Goal: Information Seeking & Learning: Find specific page/section

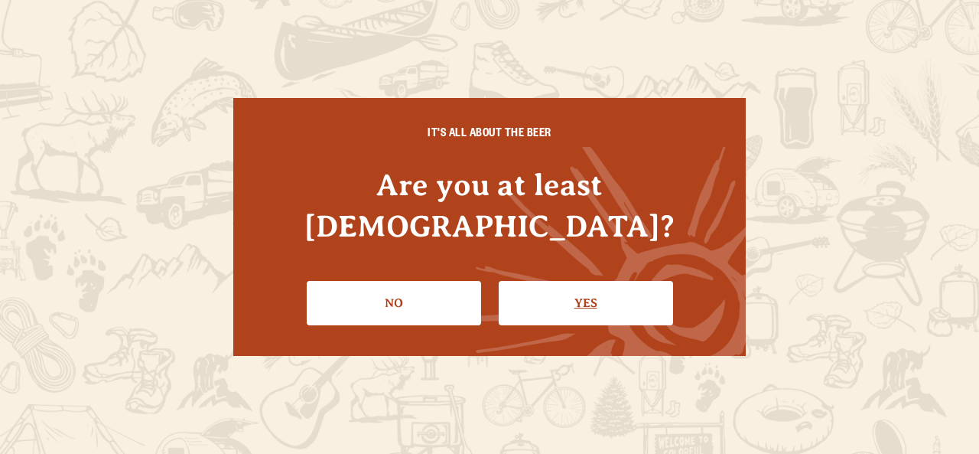
click at [538, 281] on link "Yes" at bounding box center [586, 303] width 174 height 44
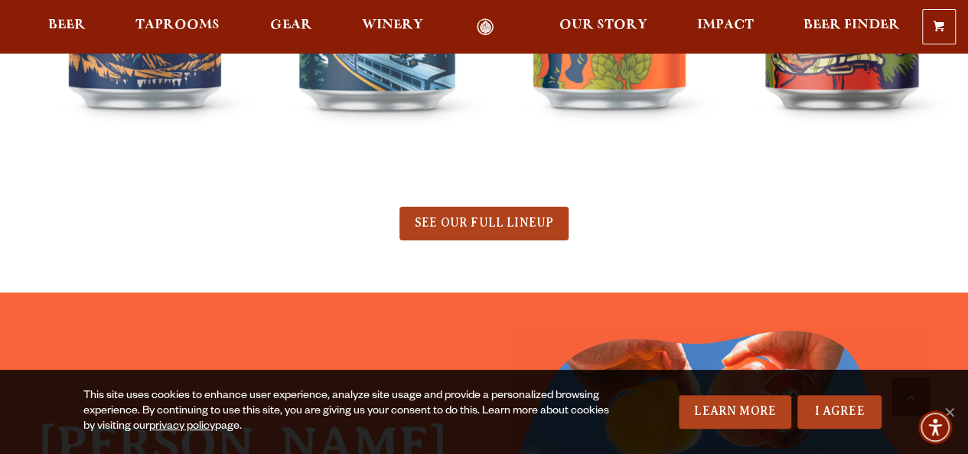
scroll to position [875, 0]
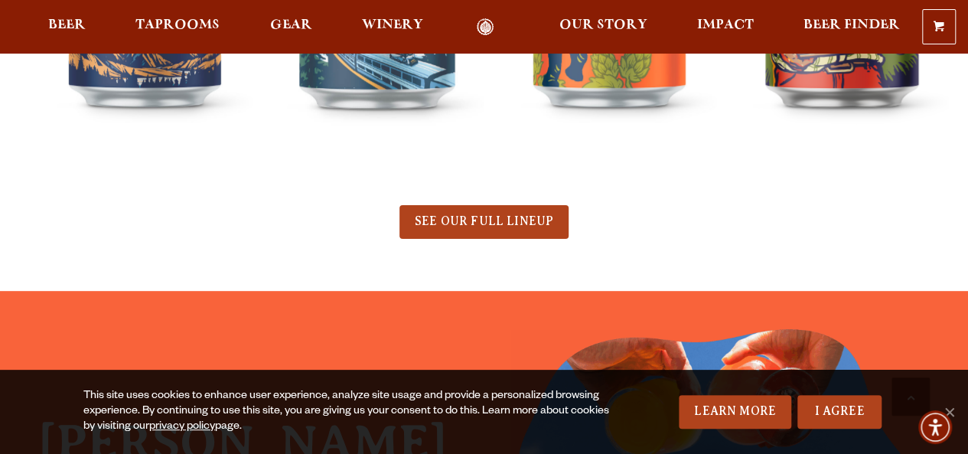
click at [488, 215] on span "SEE OUR FULL LINEUP" at bounding box center [484, 221] width 138 height 14
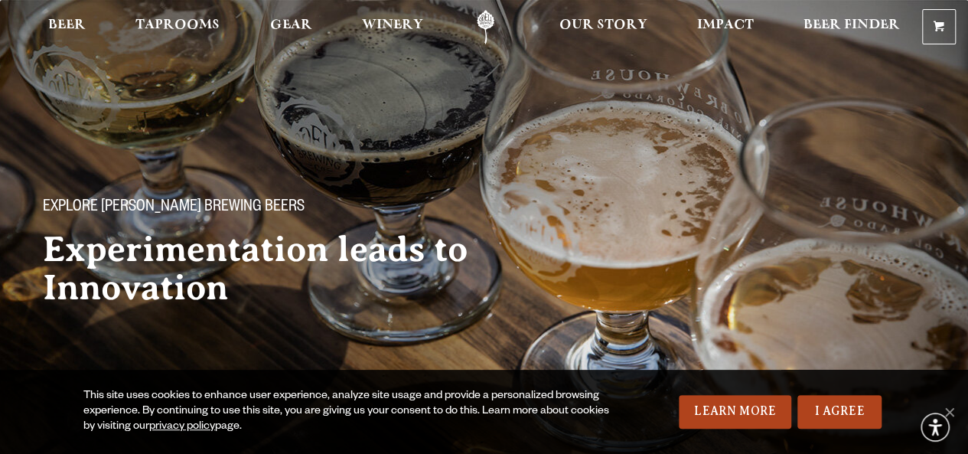
drag, startPoint x: 0, startPoint y: 0, endPoint x: 489, endPoint y: 288, distance: 567.2
click at [489, 257] on div "Explore Odell Brewing Beers Experimentation leads to Innovation" at bounding box center [281, 240] width 514 height 182
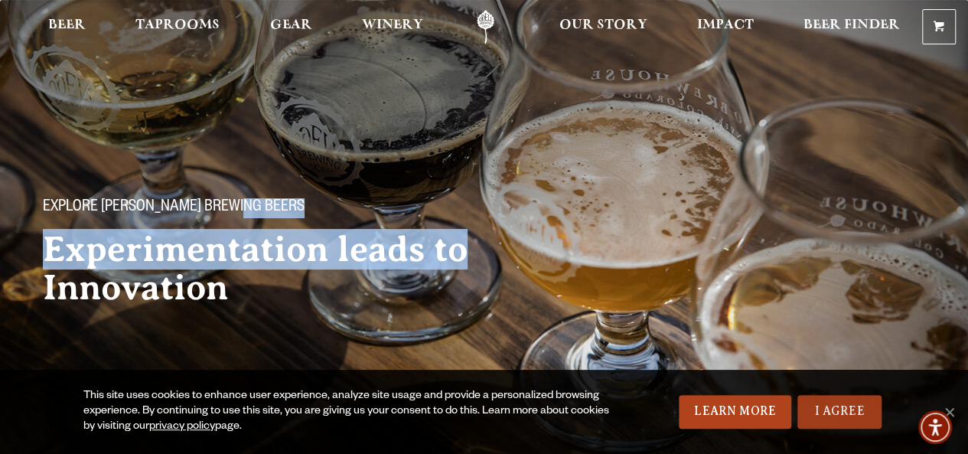
click at [823, 409] on link "I Agree" at bounding box center [839, 412] width 84 height 34
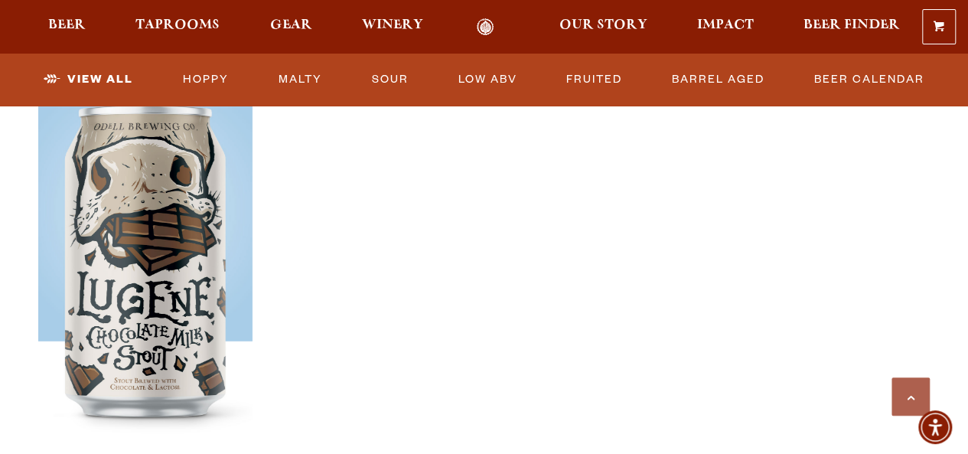
scroll to position [2713, 0]
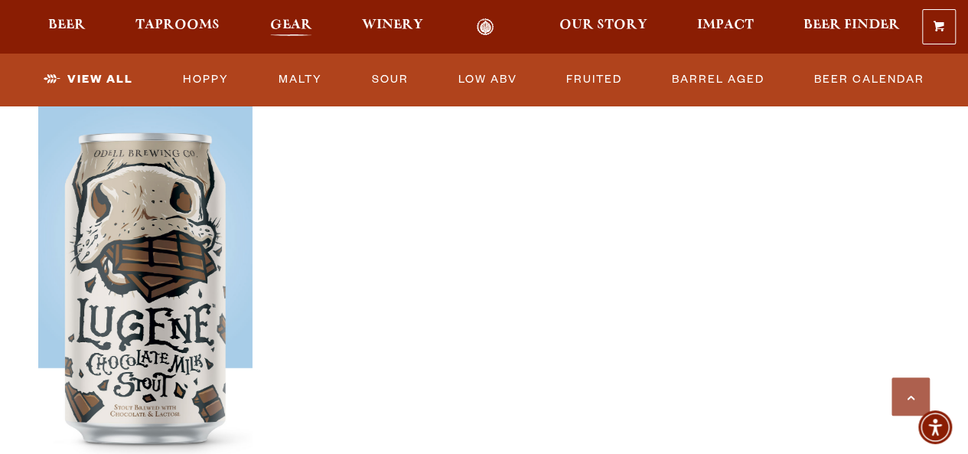
click at [294, 22] on span "Gear" at bounding box center [291, 25] width 42 height 12
click at [878, 80] on link "Beer Calendar" at bounding box center [869, 79] width 122 height 35
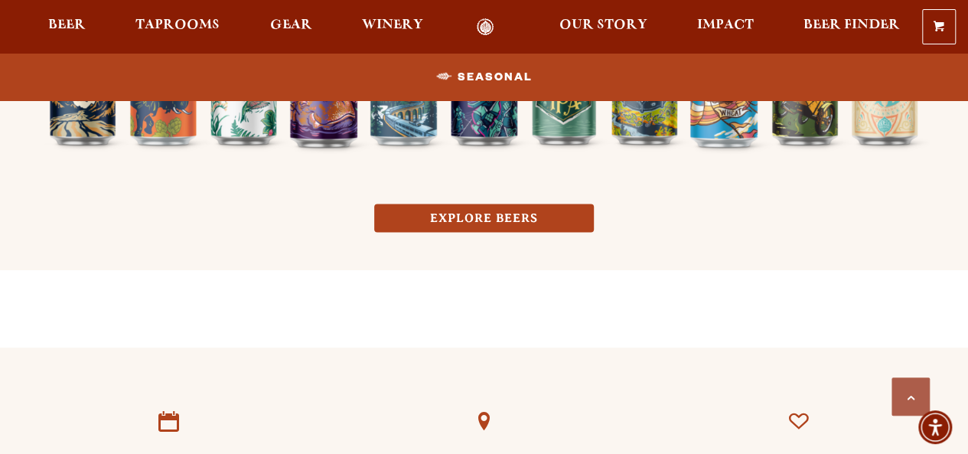
scroll to position [1301, 0]
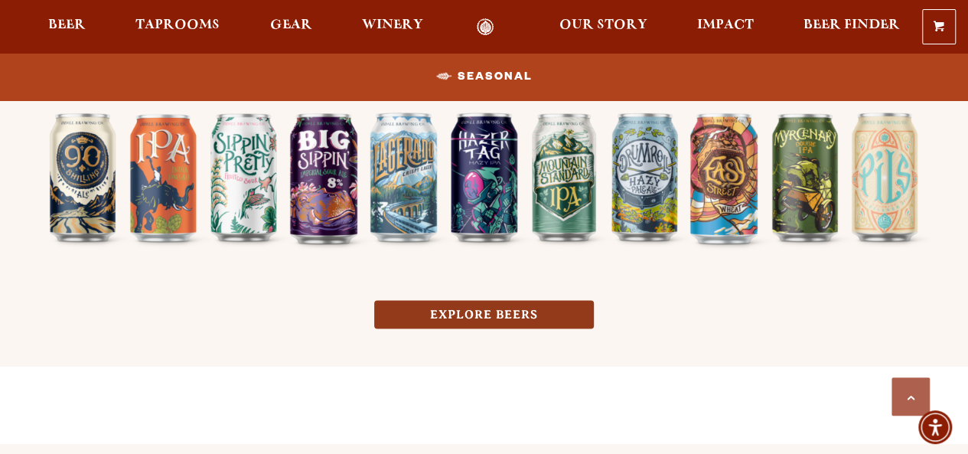
click at [435, 324] on link "EXPLORE BEERS" at bounding box center [484, 314] width 220 height 28
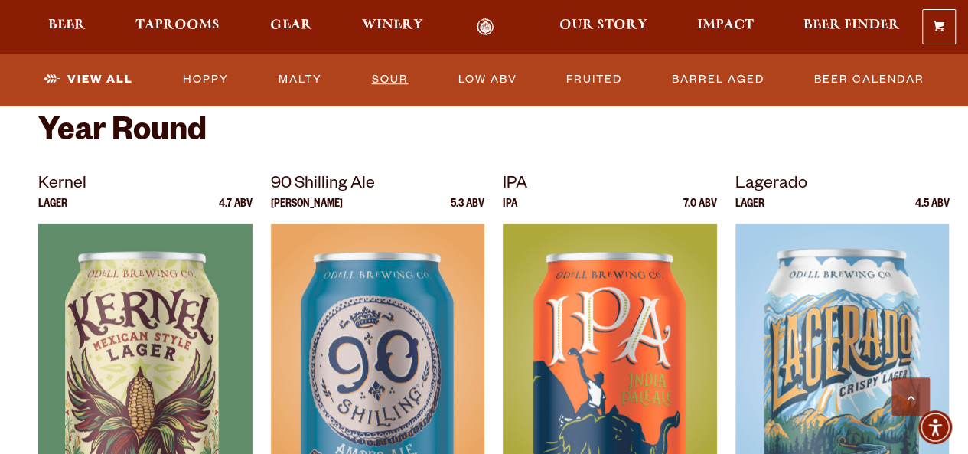
scroll to position [673, 0]
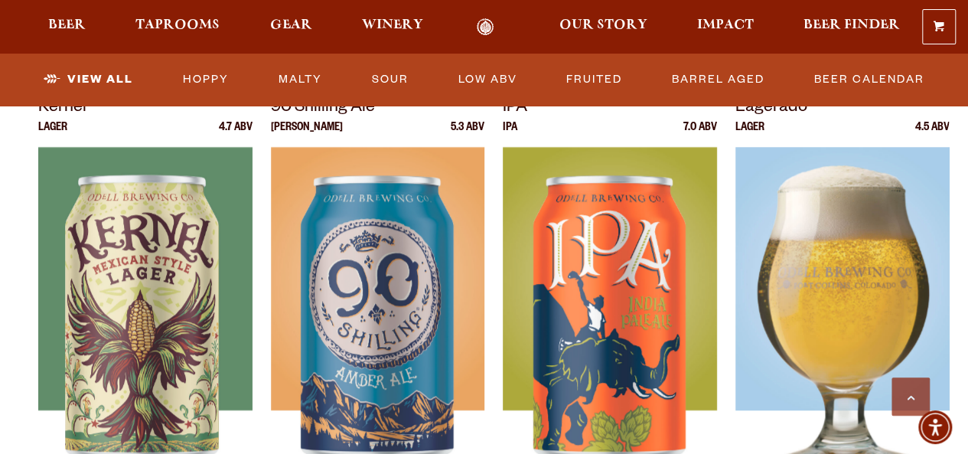
click at [773, 241] on img at bounding box center [842, 338] width 214 height 383
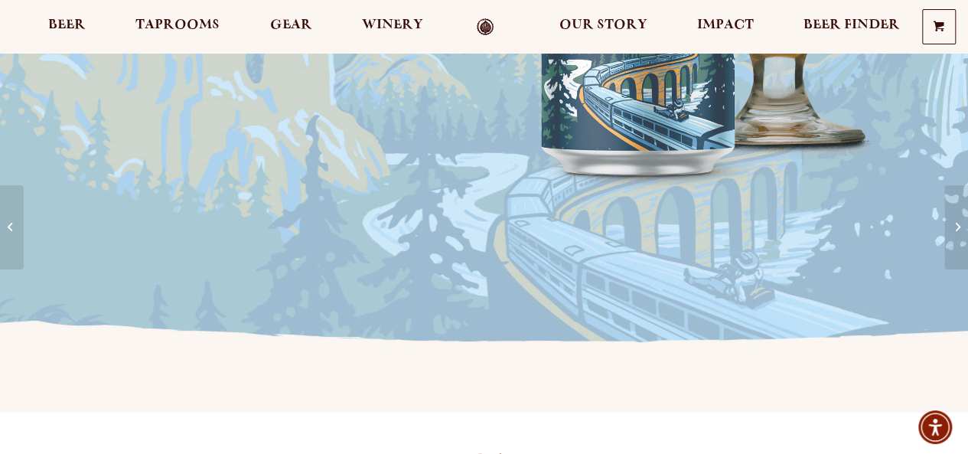
scroll to position [117, 0]
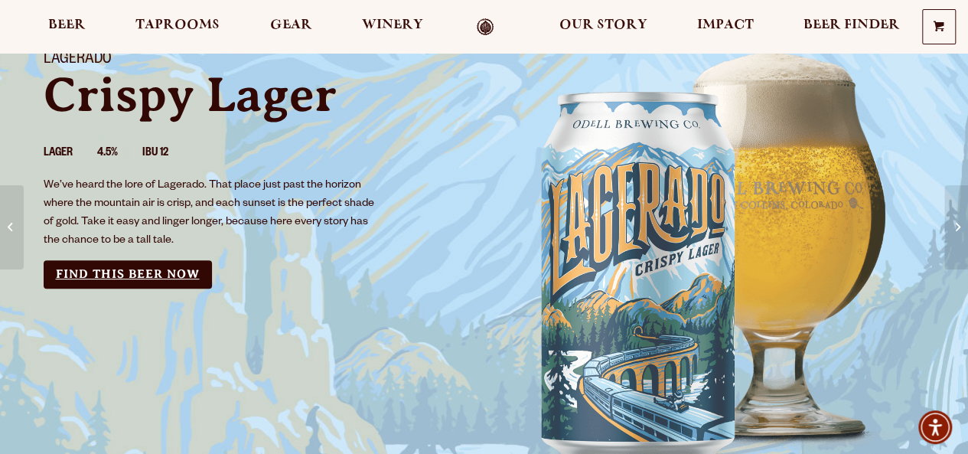
click at [161, 274] on link "Find this Beer Now" at bounding box center [128, 274] width 168 height 28
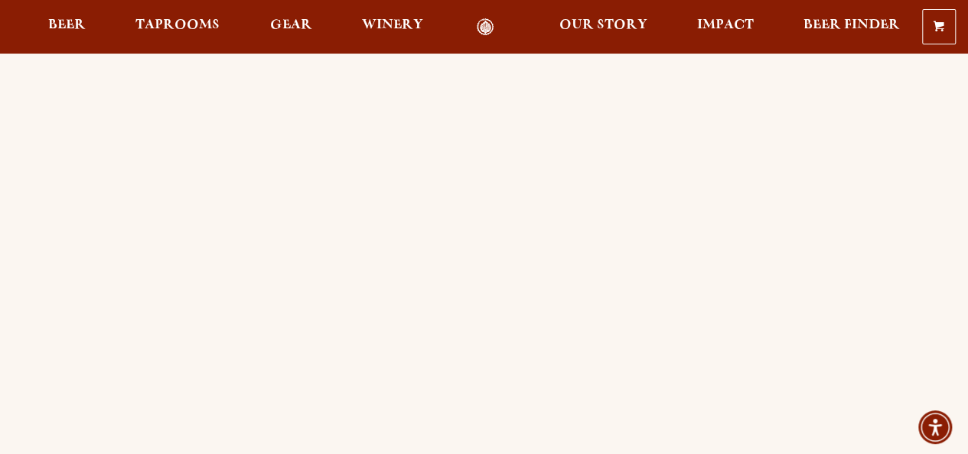
scroll to position [260, 0]
